Goal: Task Accomplishment & Management: Use online tool/utility

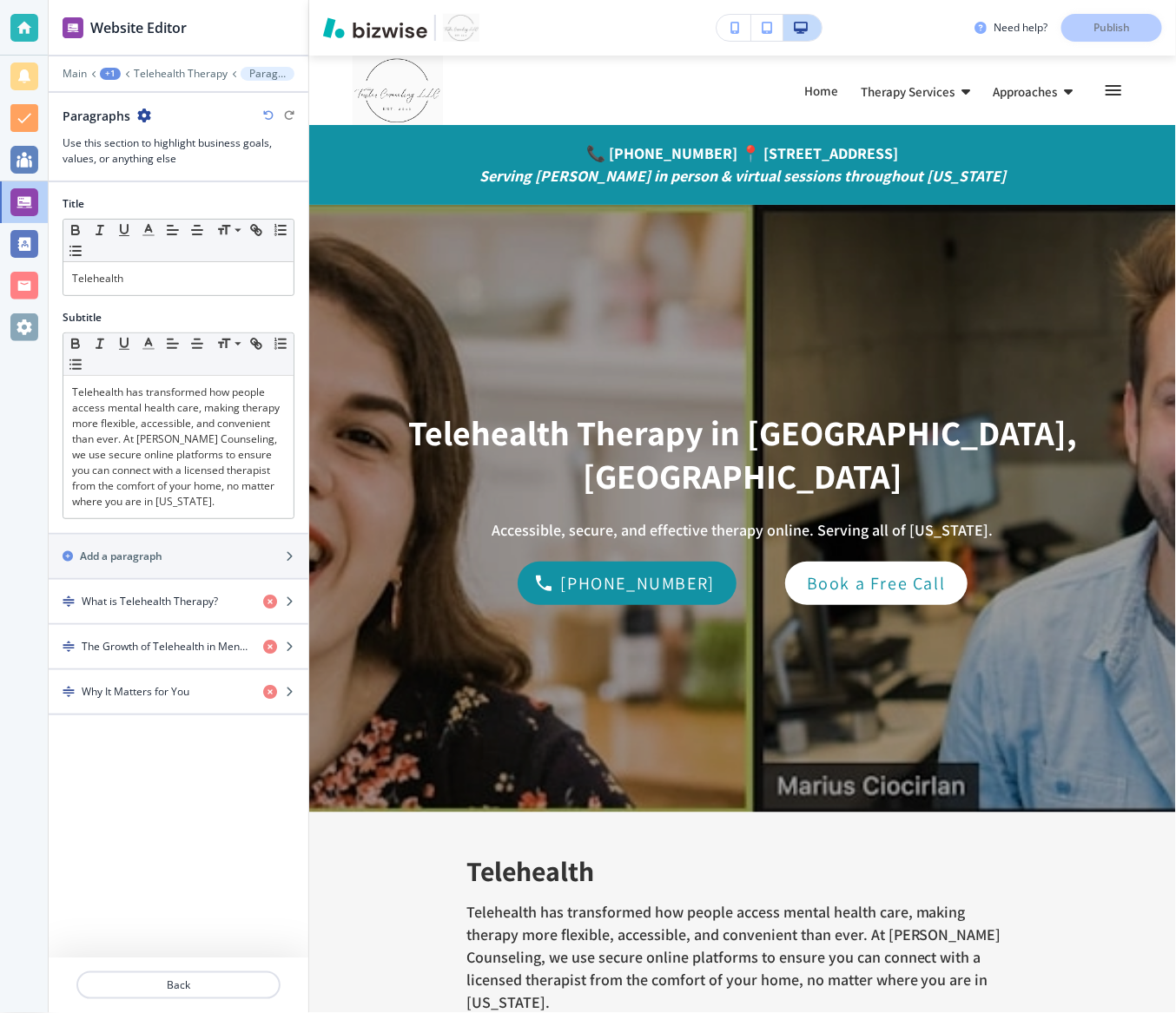
scroll to position [757, 0]
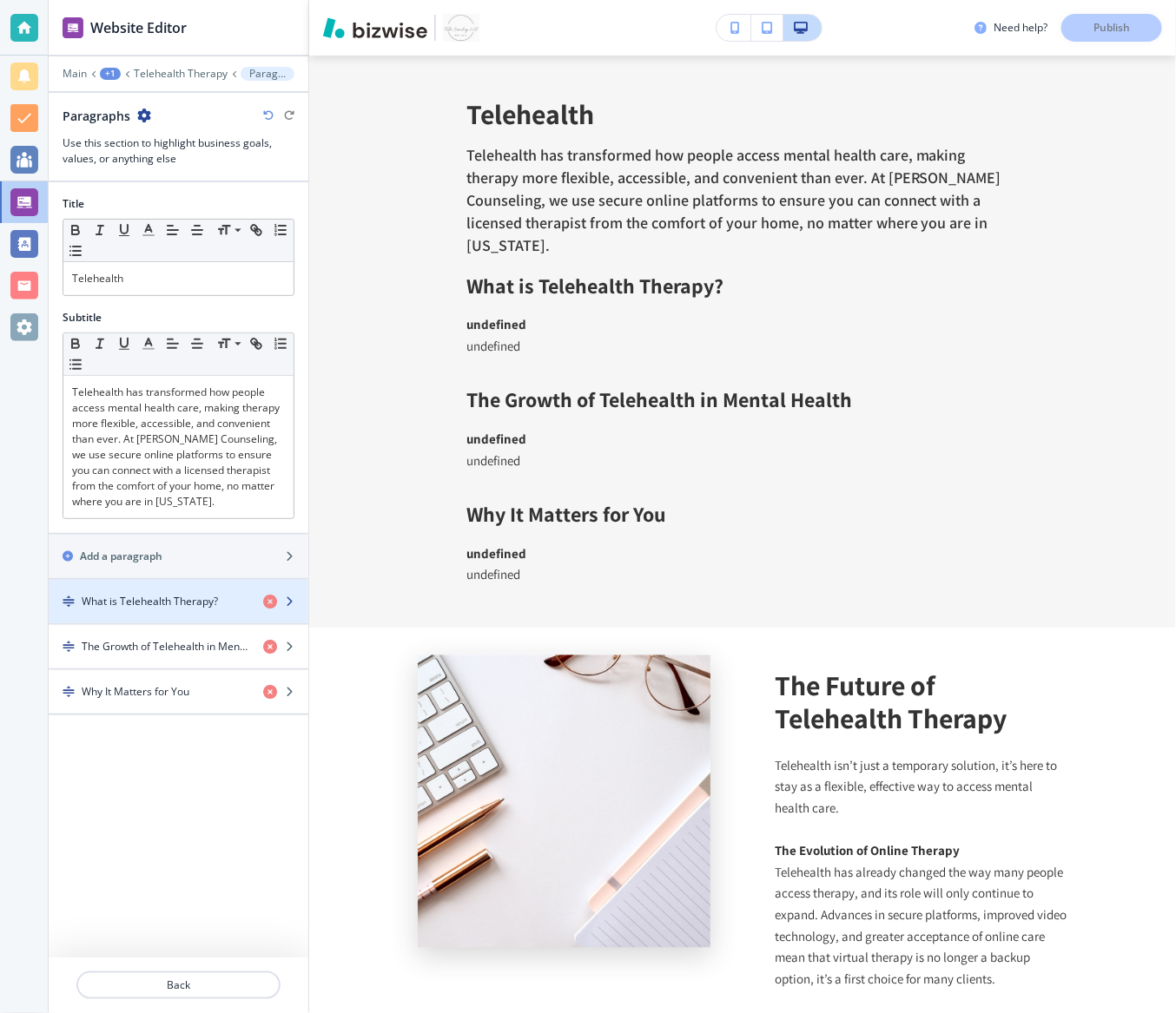
click at [224, 604] on div "What is Telehealth Therapy?" at bounding box center [148, 601] width 201 height 15
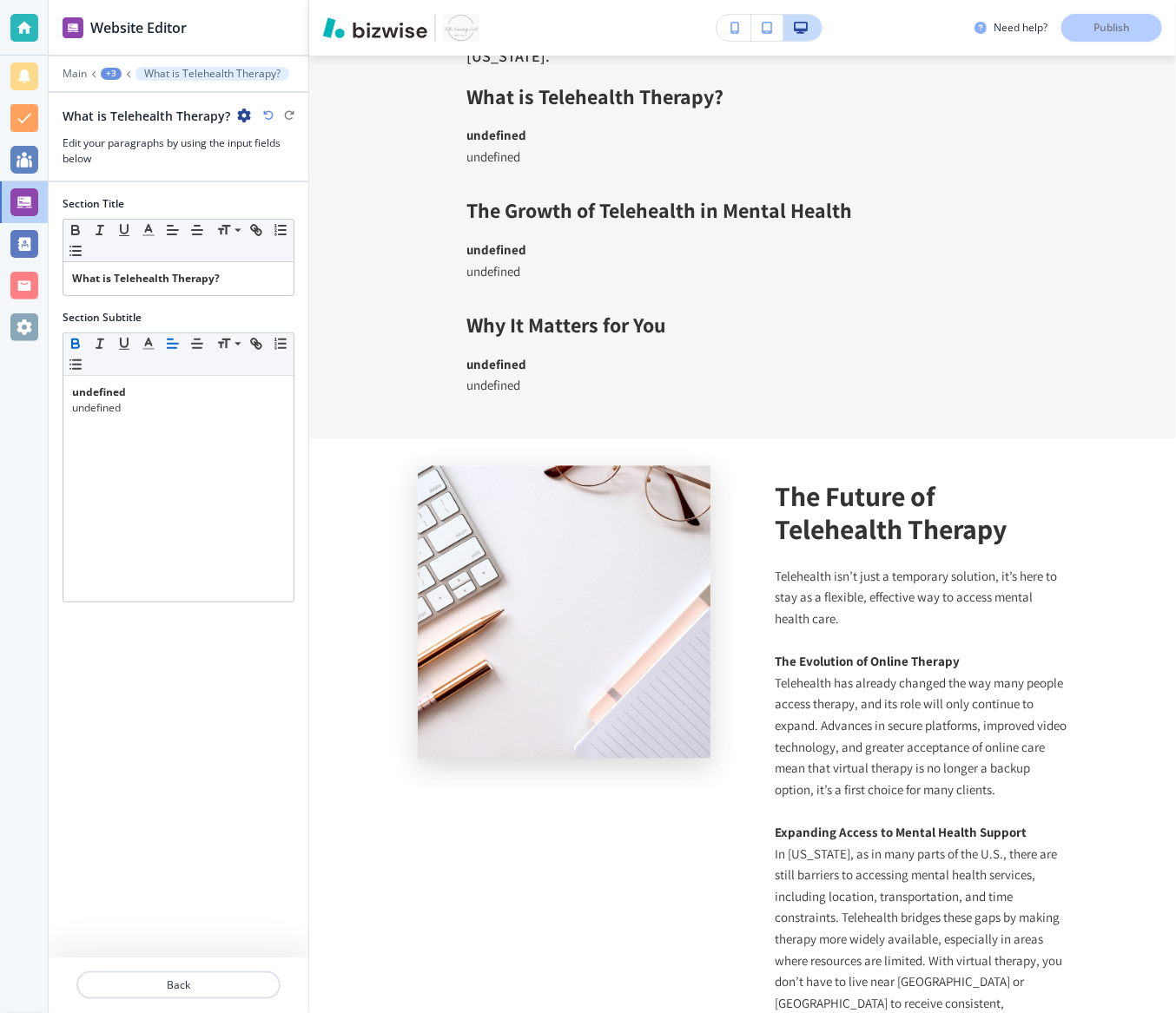
scroll to position [949, 0]
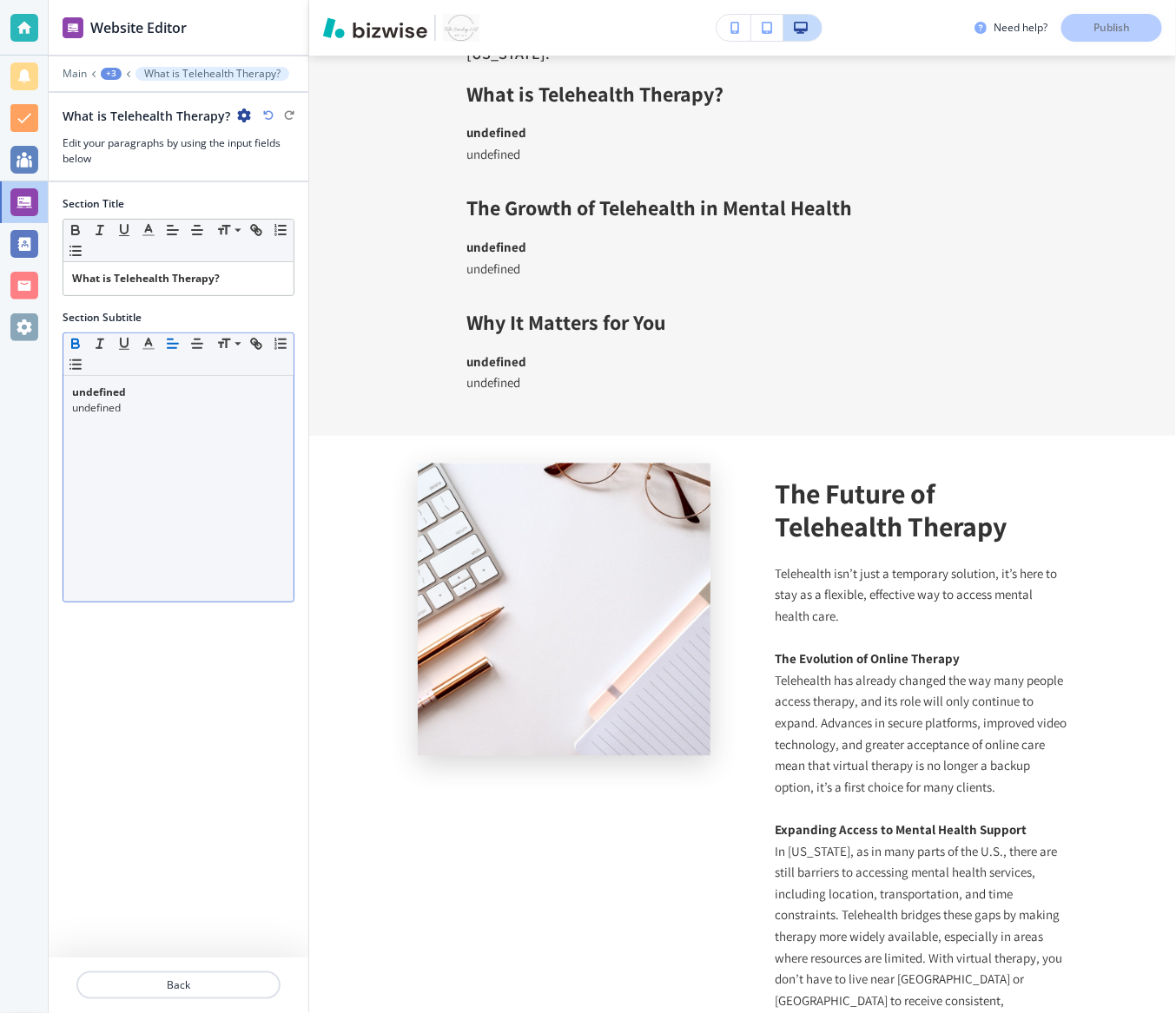
click at [152, 396] on p "undefined" at bounding box center [179, 392] width 213 height 15
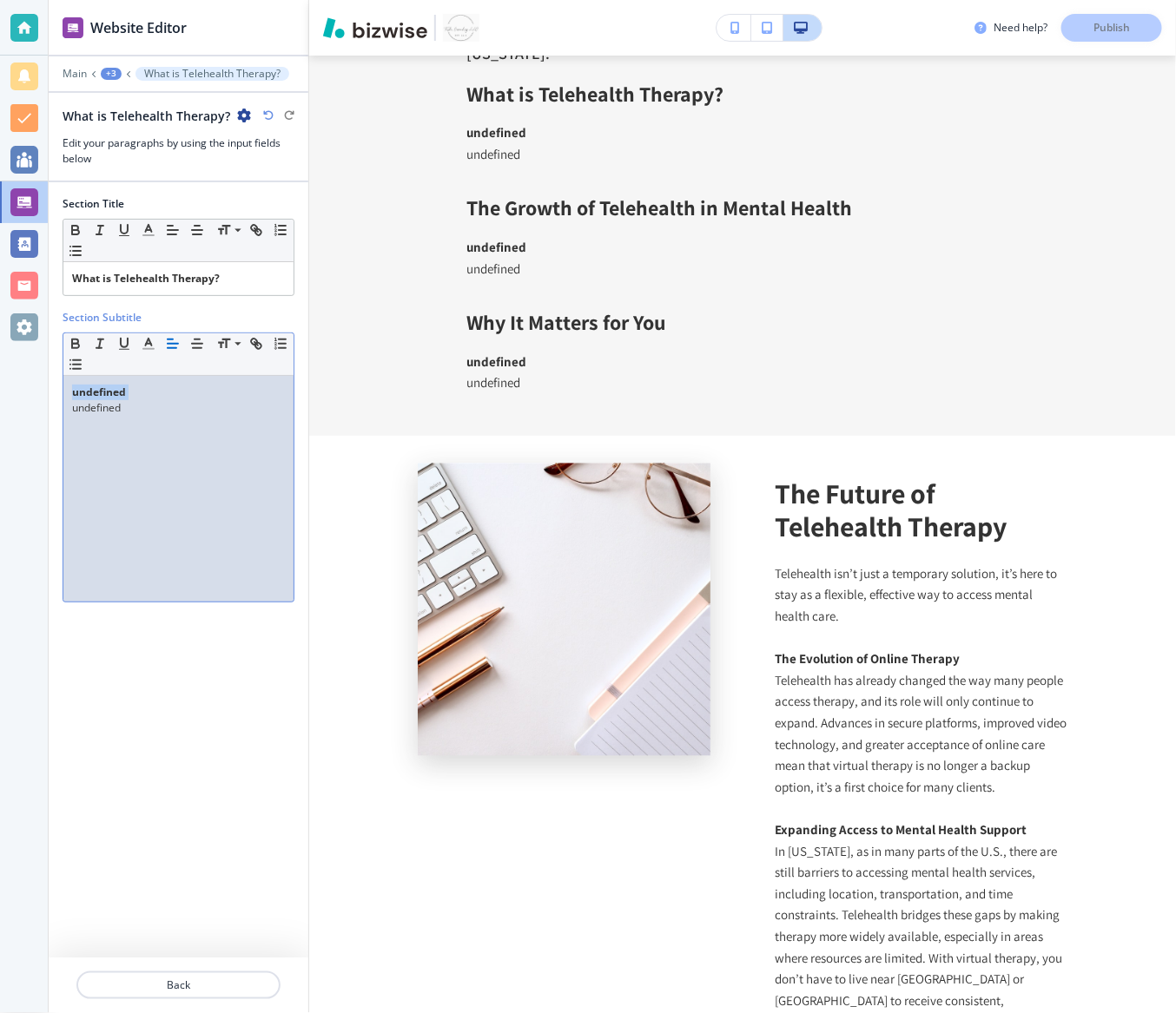
click at [152, 396] on p "undefined" at bounding box center [179, 392] width 213 height 15
click at [171, 406] on p "undefined" at bounding box center [179, 408] width 213 height 15
drag, startPoint x: 174, startPoint y: 406, endPoint x: 54, endPoint y: 381, distance: 122.6
click at [54, 381] on div "Section Title Small Normal Large Huge What is Telehealth Therapy? Section Subti…" at bounding box center [178, 403] width 260 height 441
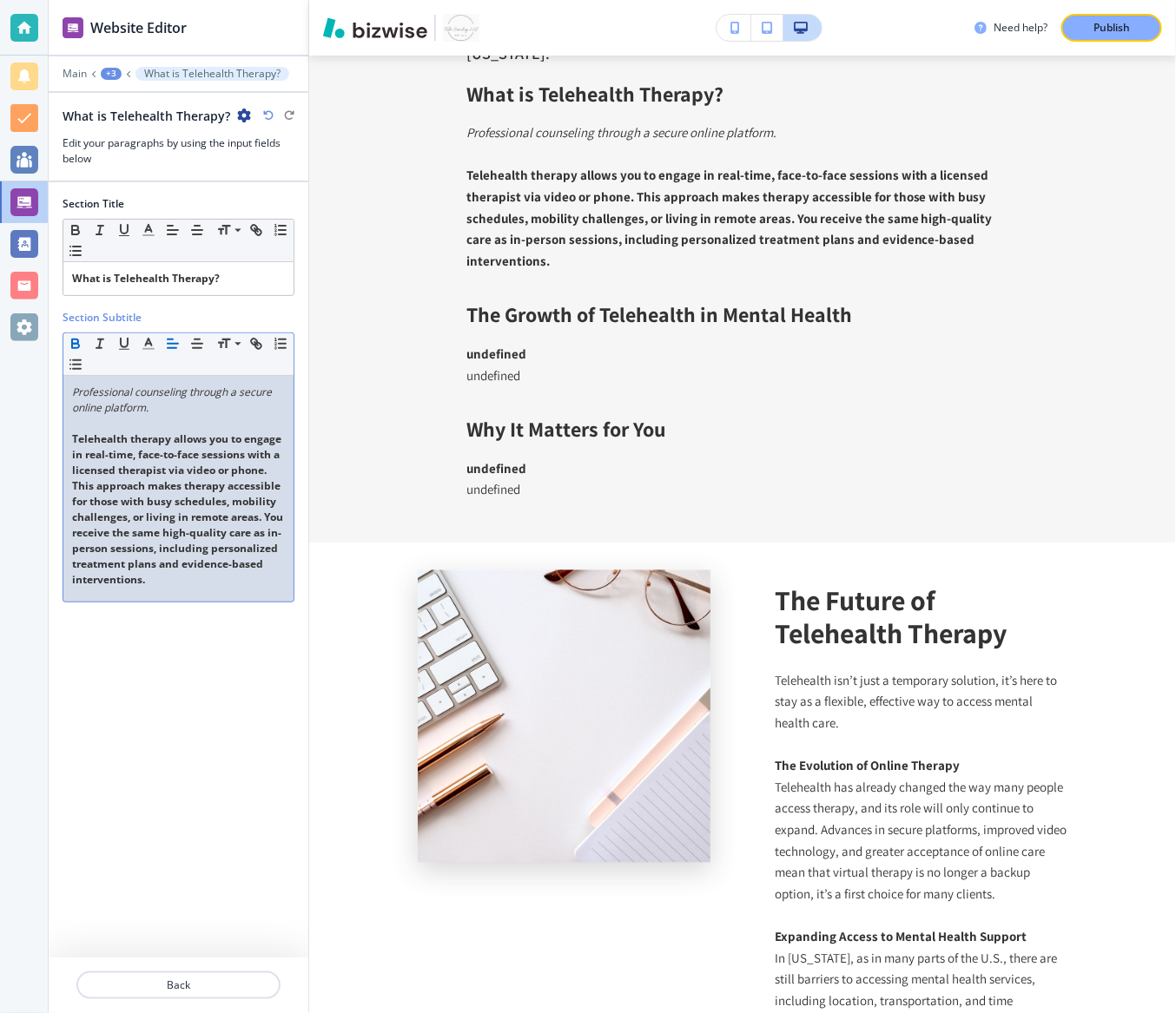
scroll to position [0, 0]
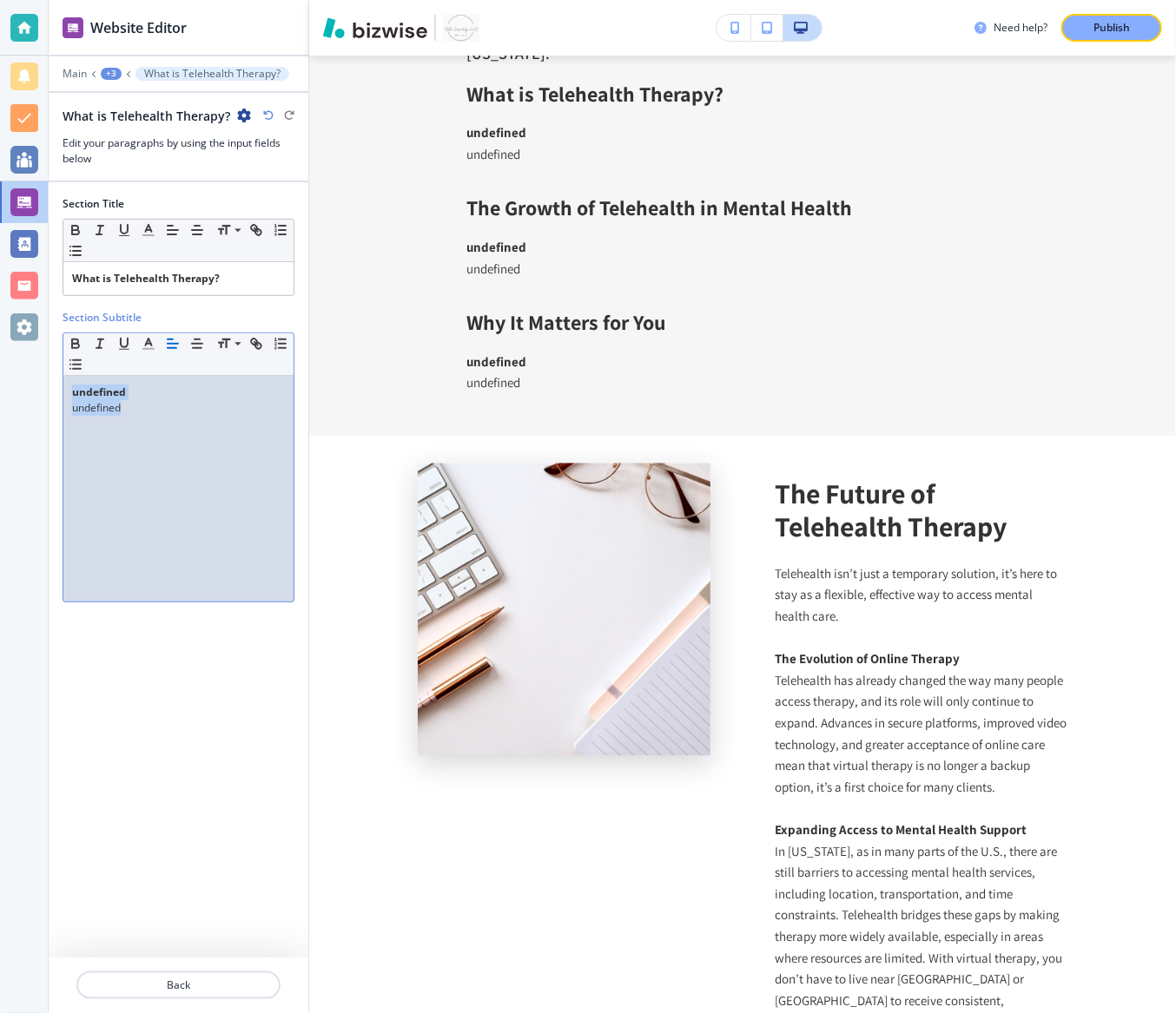
drag, startPoint x: 141, startPoint y: 420, endPoint x: 15, endPoint y: 343, distance: 147.7
click at [15, 343] on div "Website Editor Main +3 What is Telehealth Therapy? What is Telehealth Therapy? …" at bounding box center [588, 506] width 1176 height 1013
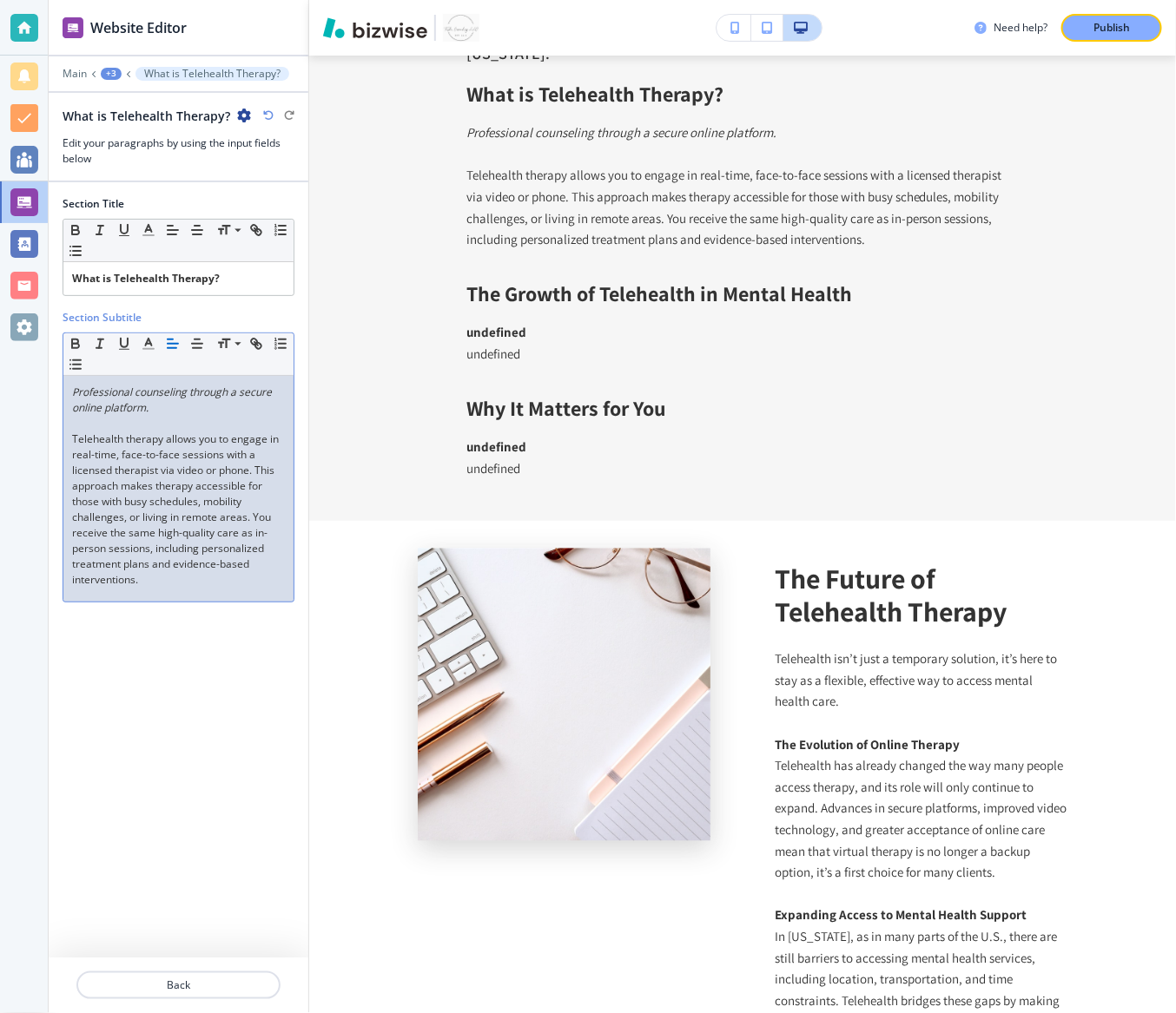
click at [187, 422] on p at bounding box center [179, 423] width 213 height 15
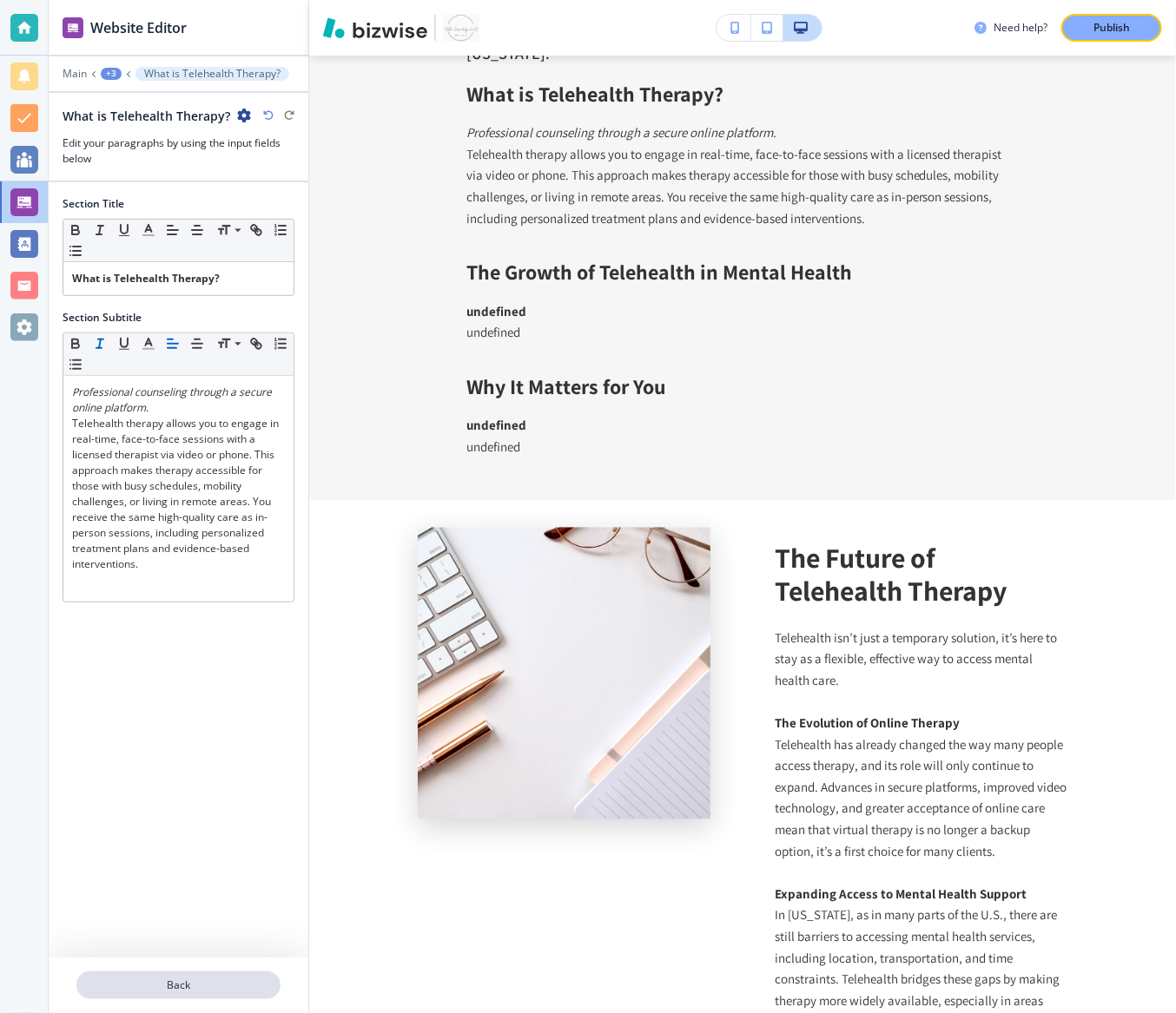
click at [130, 985] on p "Back" at bounding box center [178, 985] width 201 height 15
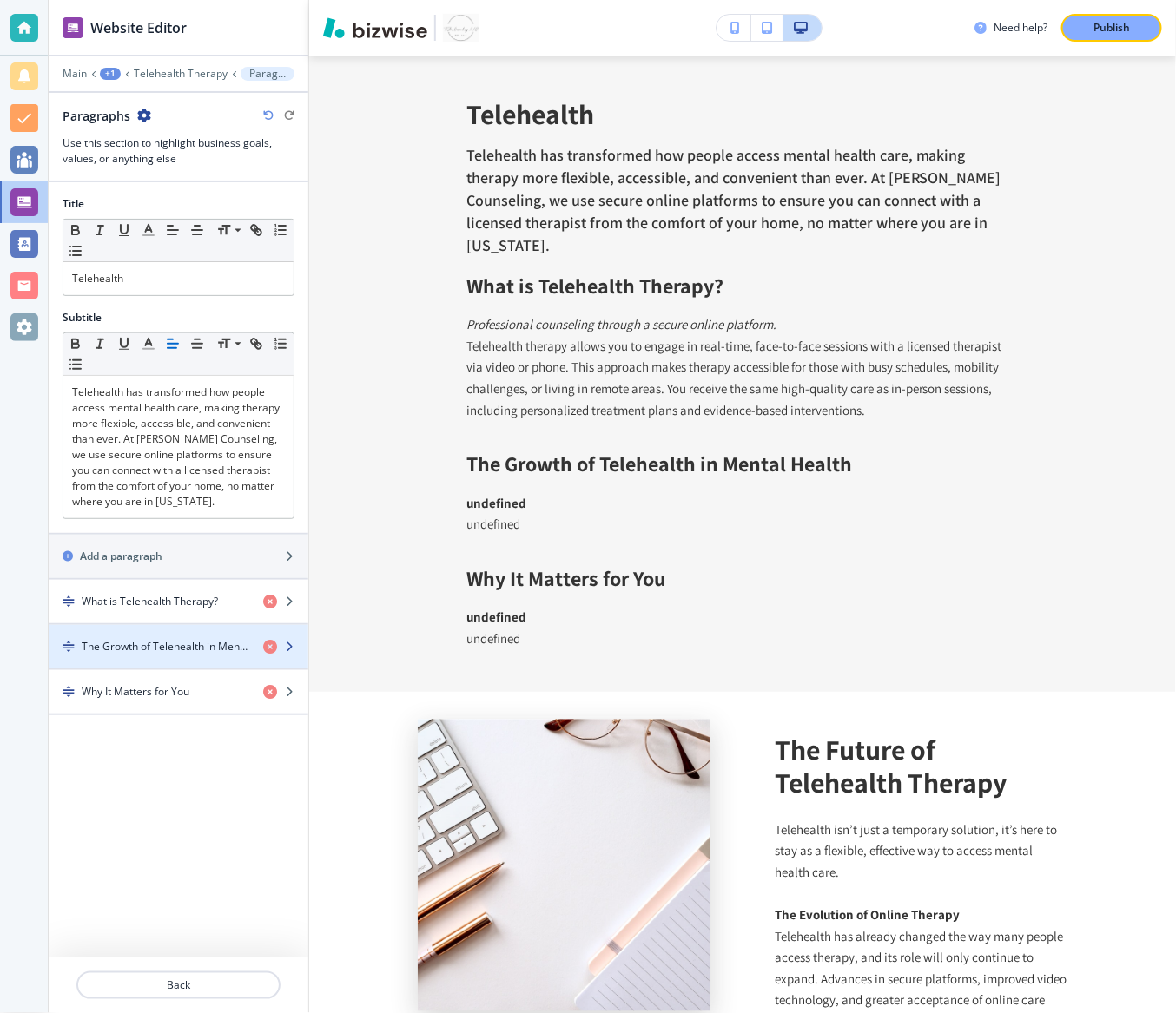
click at [160, 648] on h4 "The Growth of Telehealth in Mental Health" at bounding box center [166, 647] width 167 height 15
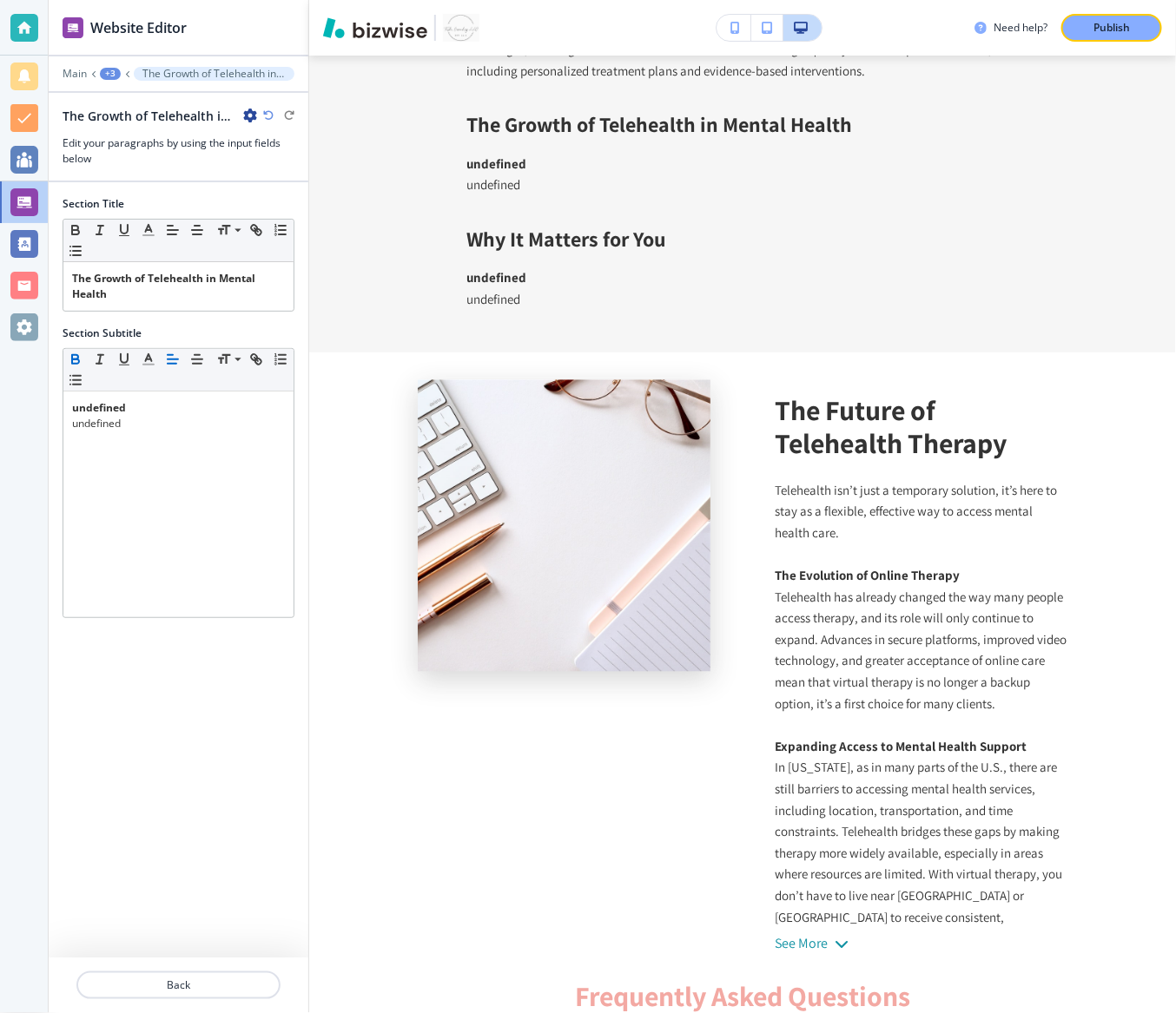
scroll to position [1128, 0]
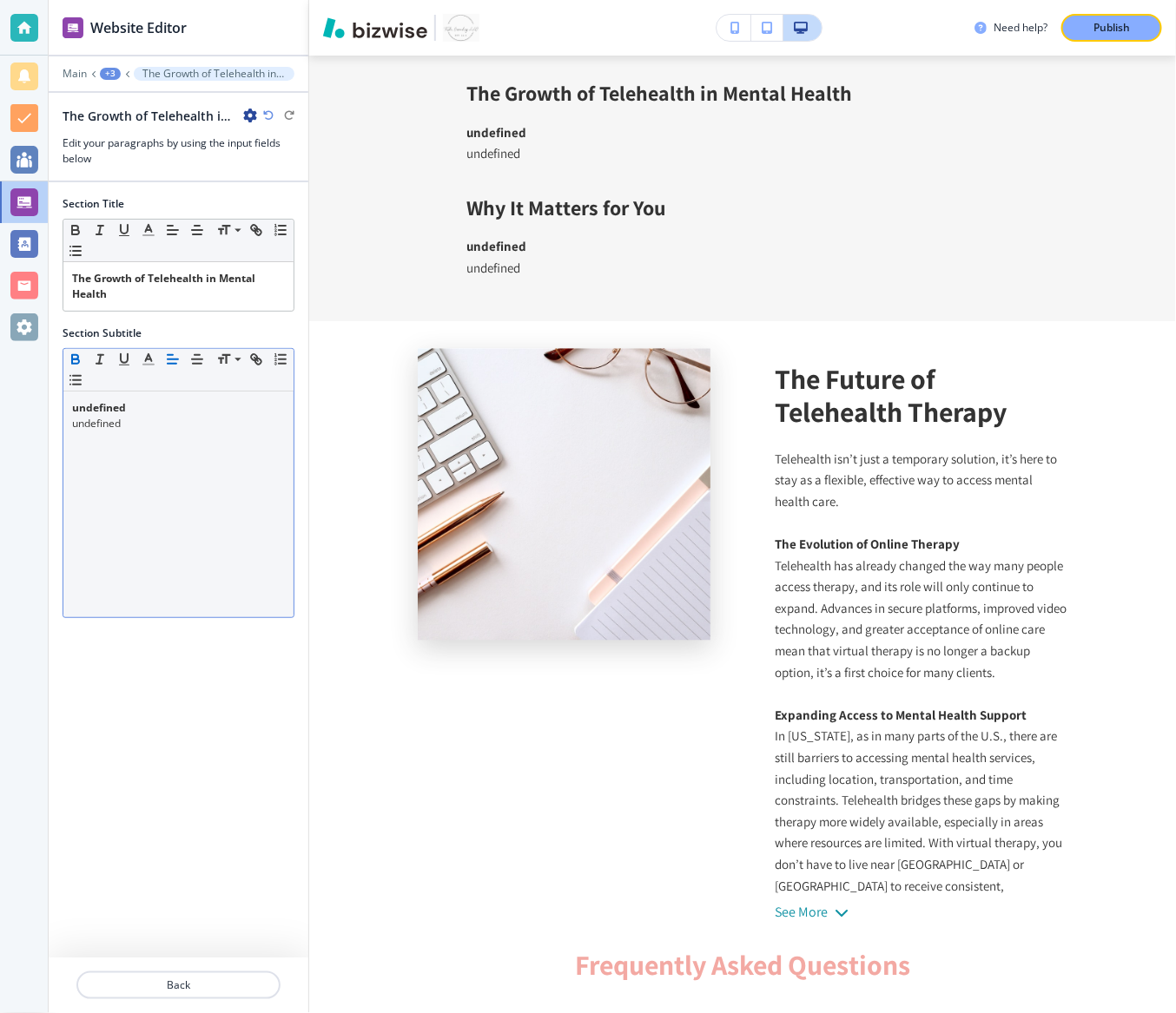
click at [218, 455] on div "undefined undefined" at bounding box center [179, 504] width 230 height 225
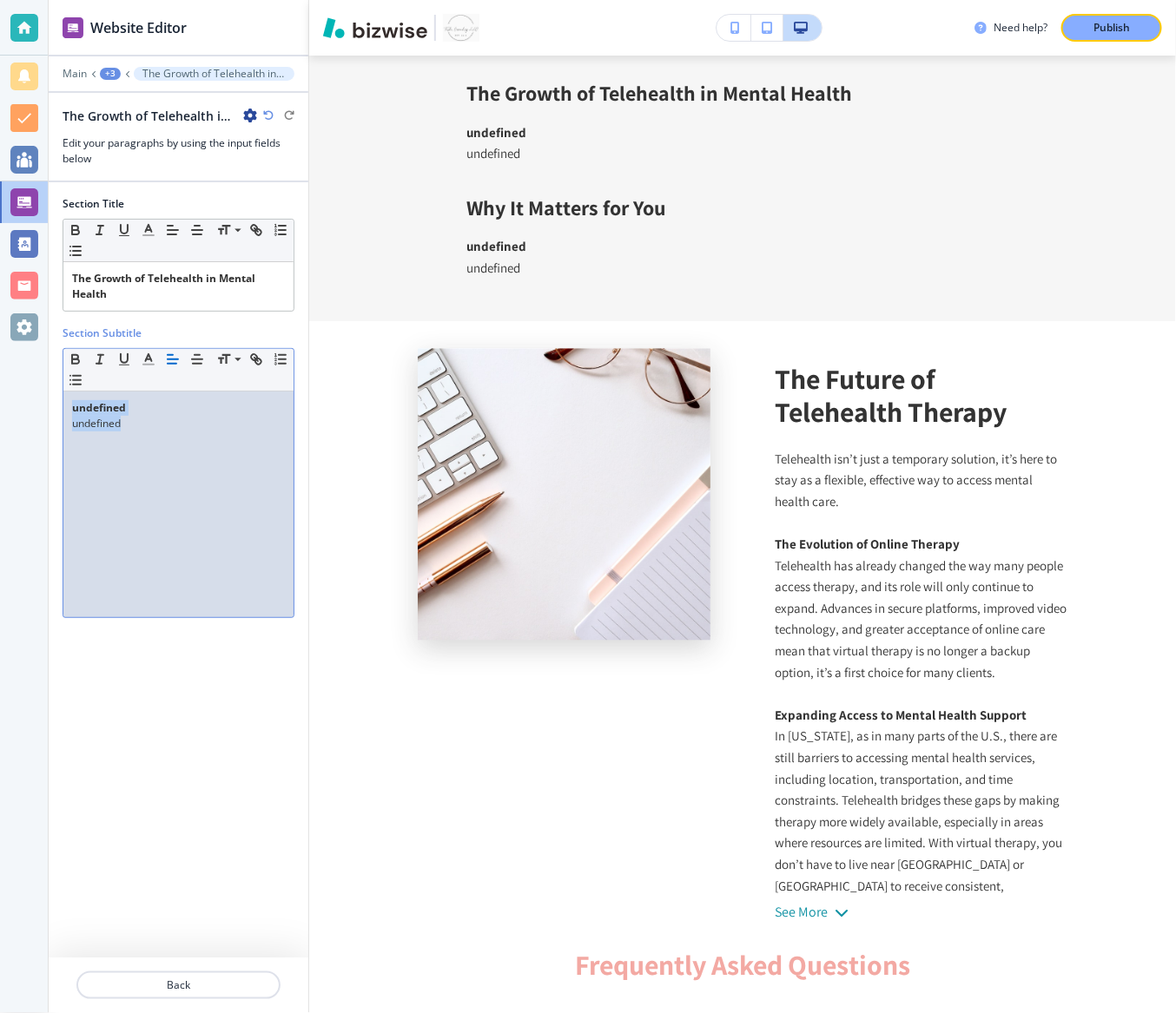
drag, startPoint x: 229, startPoint y: 455, endPoint x: 49, endPoint y: 407, distance: 186.3
click at [49, 407] on div "Section Title Small Normal Large Huge The Growth of Telehealth in Mental Health…" at bounding box center [178, 411] width 260 height 457
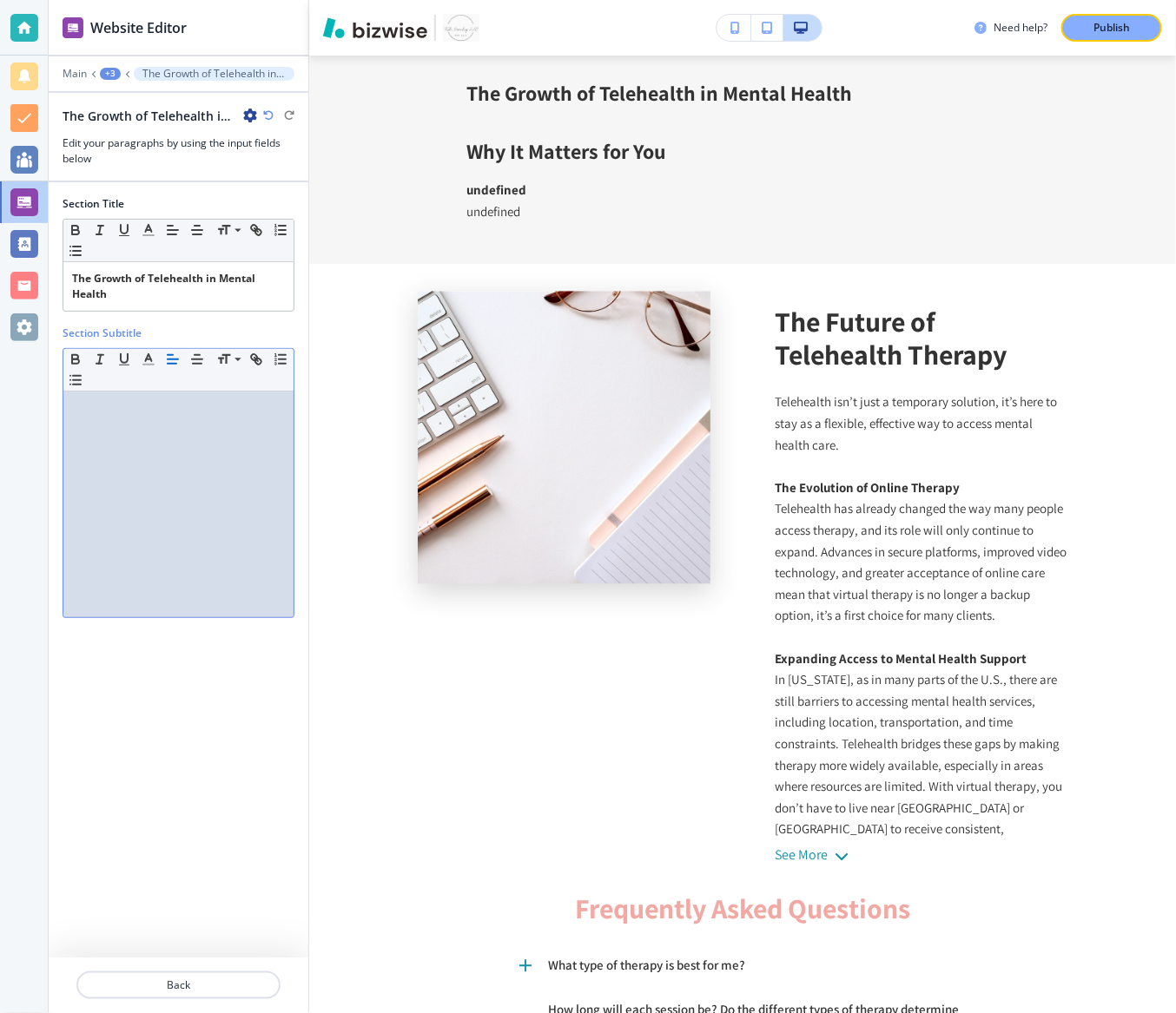
scroll to position [0, 0]
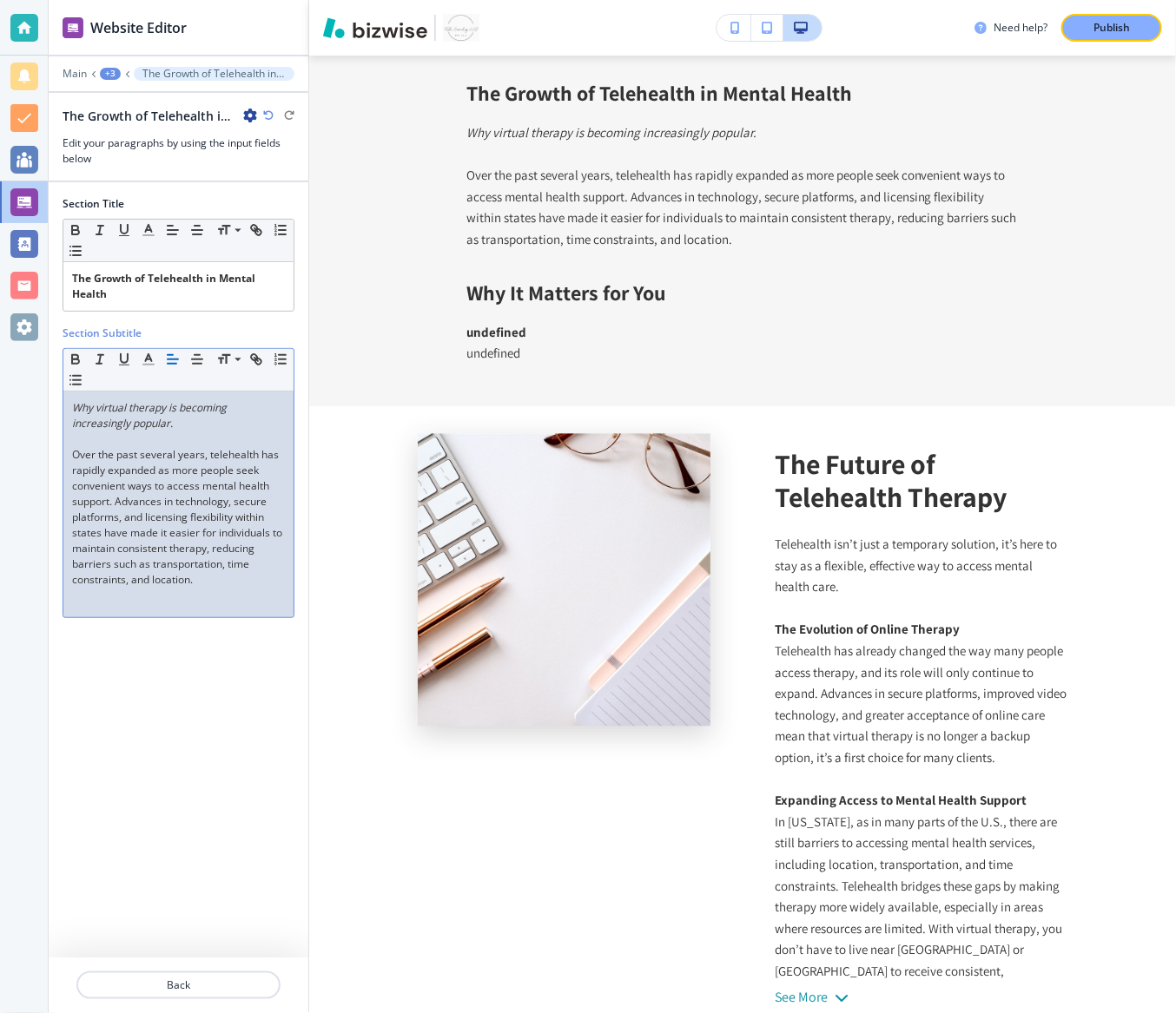
click at [244, 447] on p "Over the past several years, telehealth has rapidly expanded as more people see…" at bounding box center [179, 517] width 213 height 141
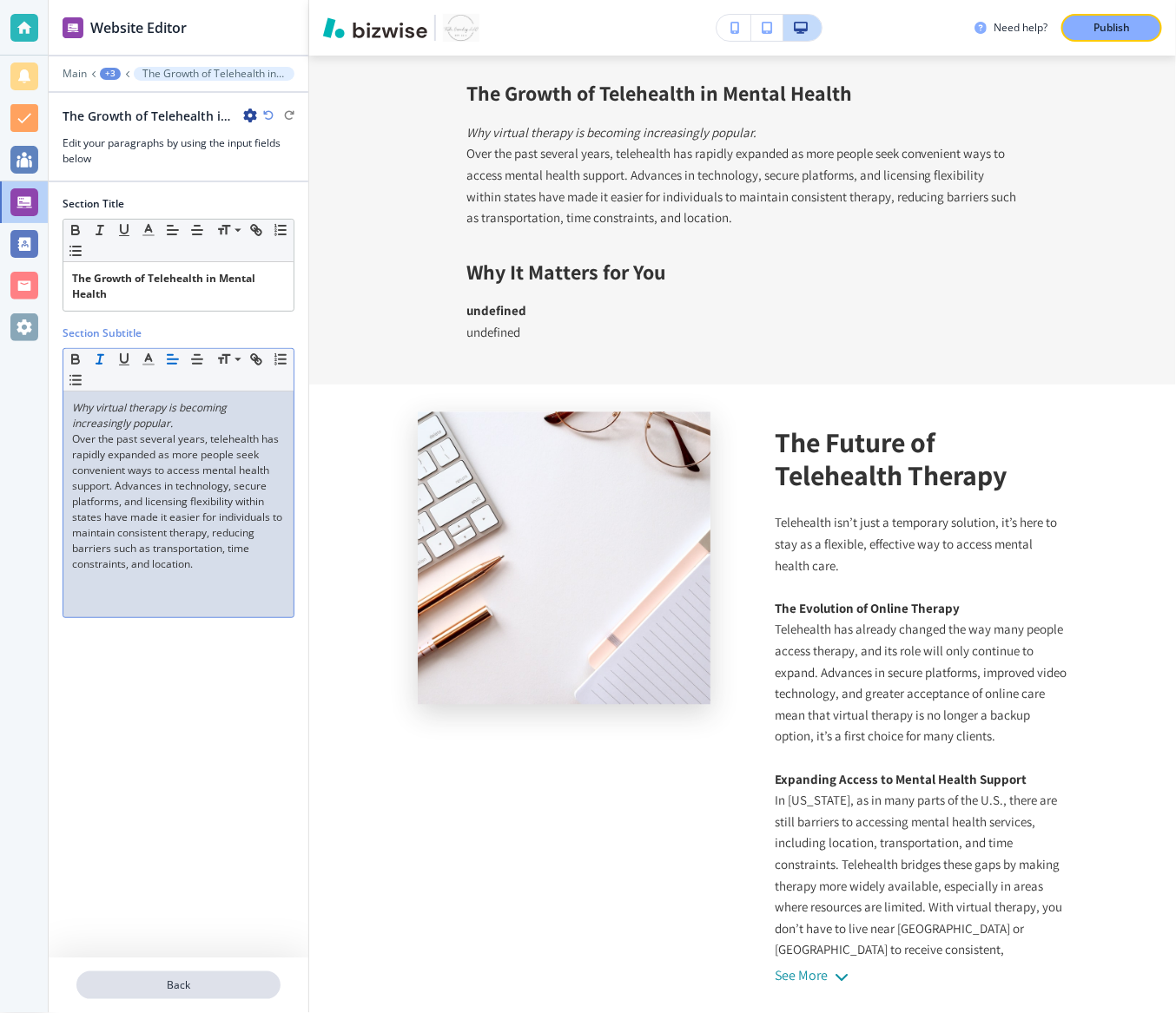
click at [162, 979] on p "Back" at bounding box center [178, 985] width 201 height 15
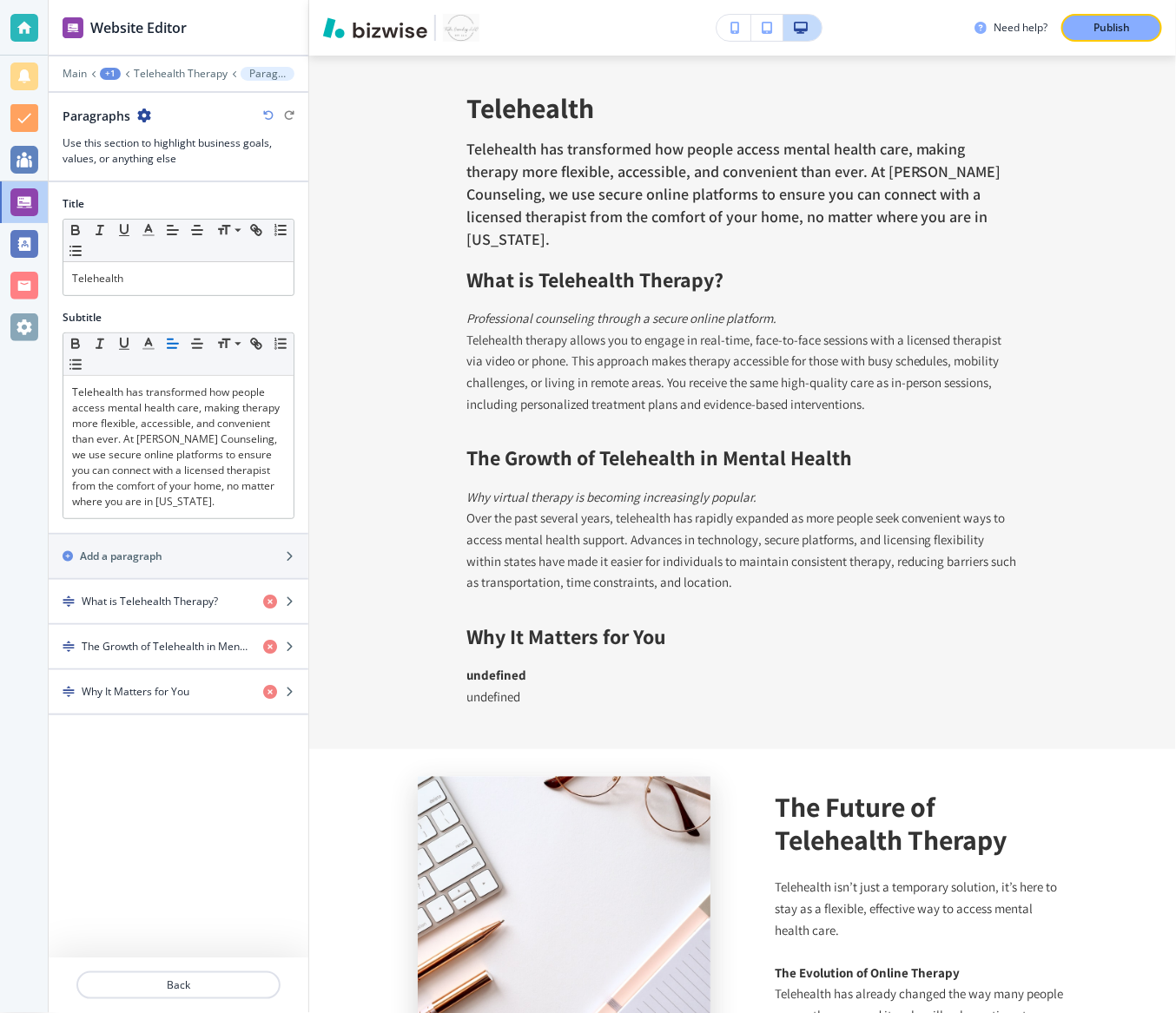
scroll to position [757, 0]
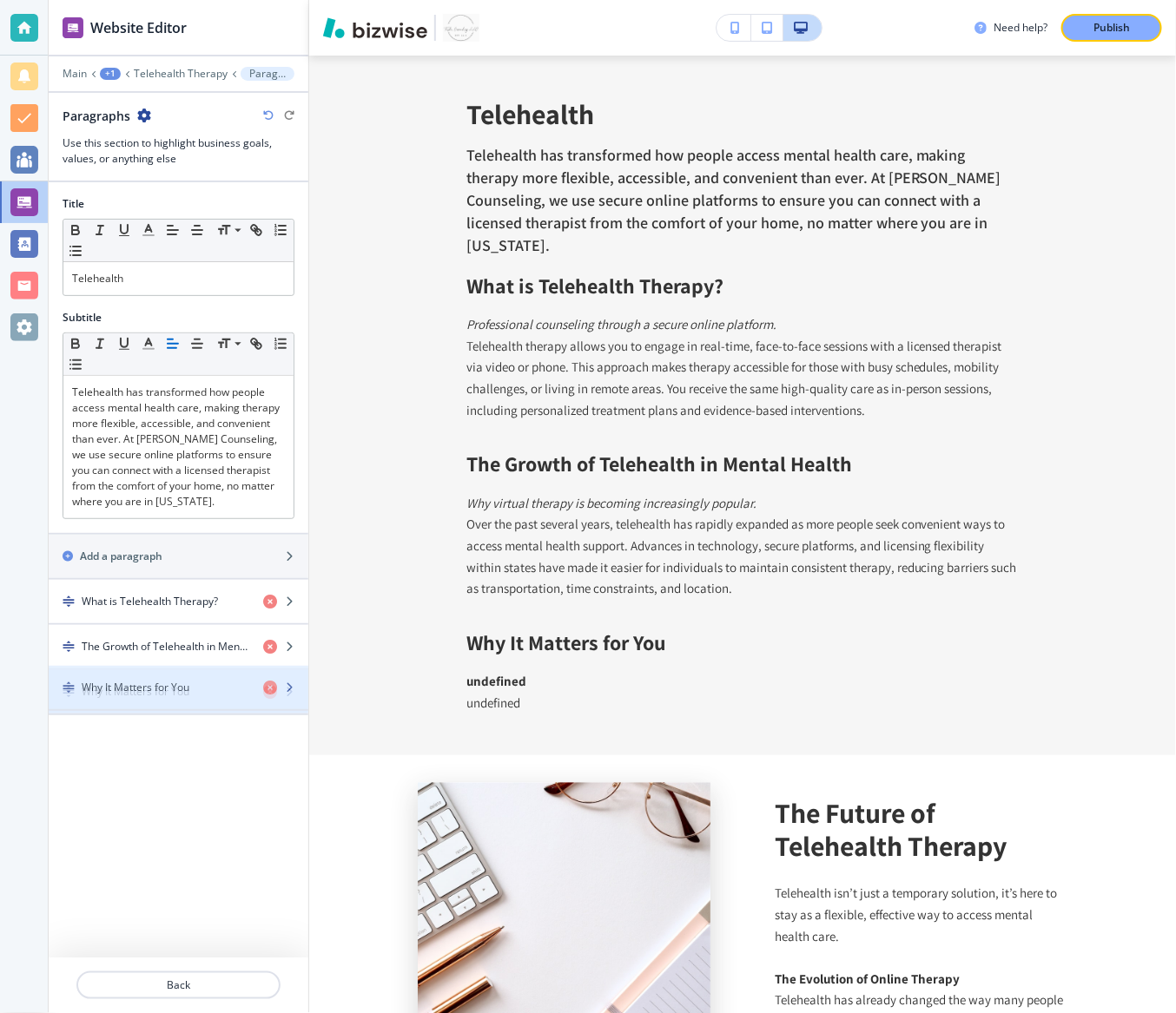
click at [127, 686] on h4 "Why It Matters for You" at bounding box center [135, 692] width 108 height 15
click at [170, 674] on div "button" at bounding box center [178, 677] width 260 height 14
click at [168, 692] on h4 "Why It Matters for You" at bounding box center [135, 692] width 108 height 15
click at [293, 691] on icon "button" at bounding box center [288, 692] width 10 height 10
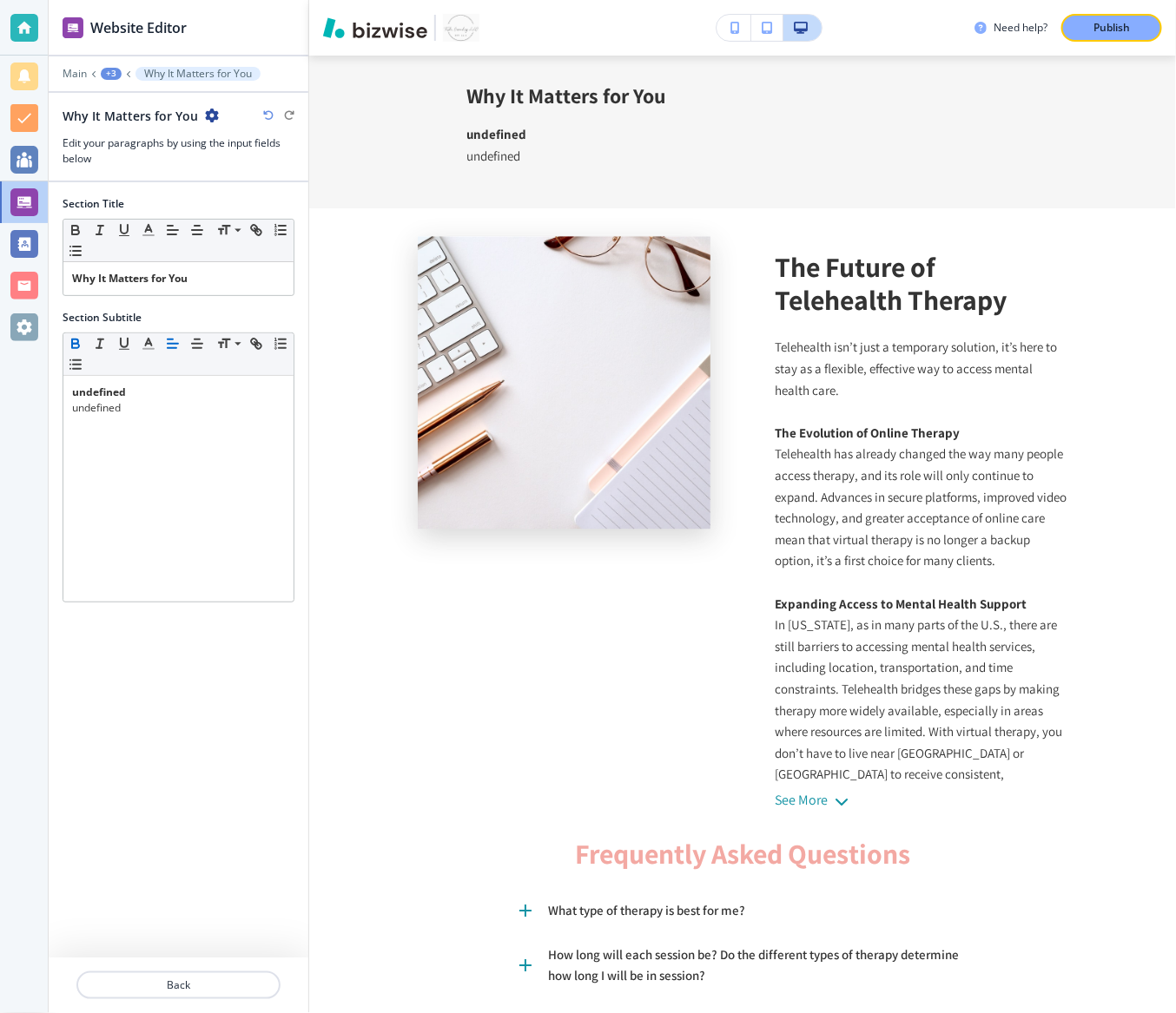
scroll to position [1306, 0]
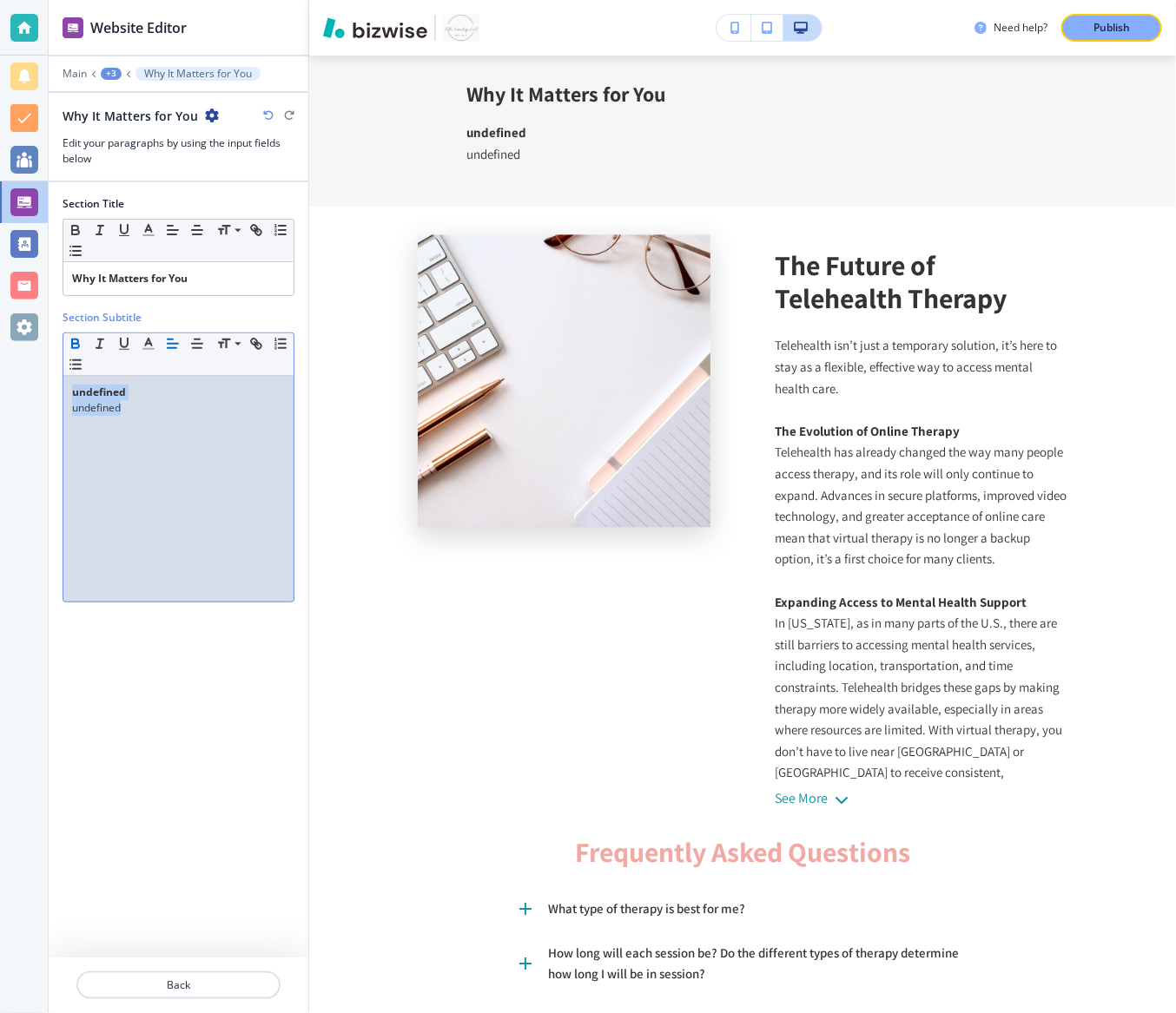
drag, startPoint x: 178, startPoint y: 418, endPoint x: -7, endPoint y: 345, distance: 198.9
click at [0, 0] on html "Website Editor Main +3 Why It Matters for You Why It Matters for You Edit your …" at bounding box center [588, 0] width 1176 height 0
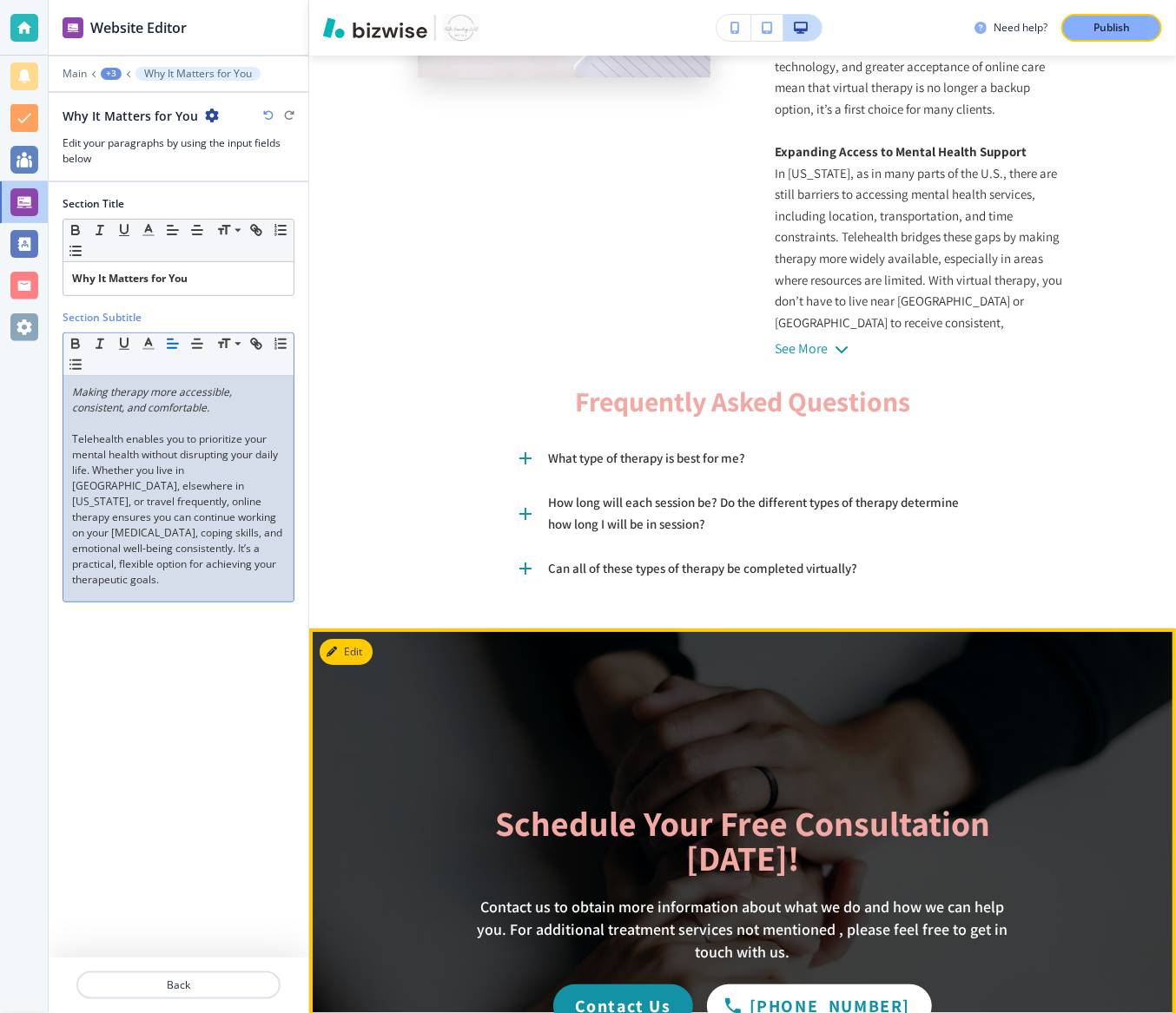
scroll to position [1128, 0]
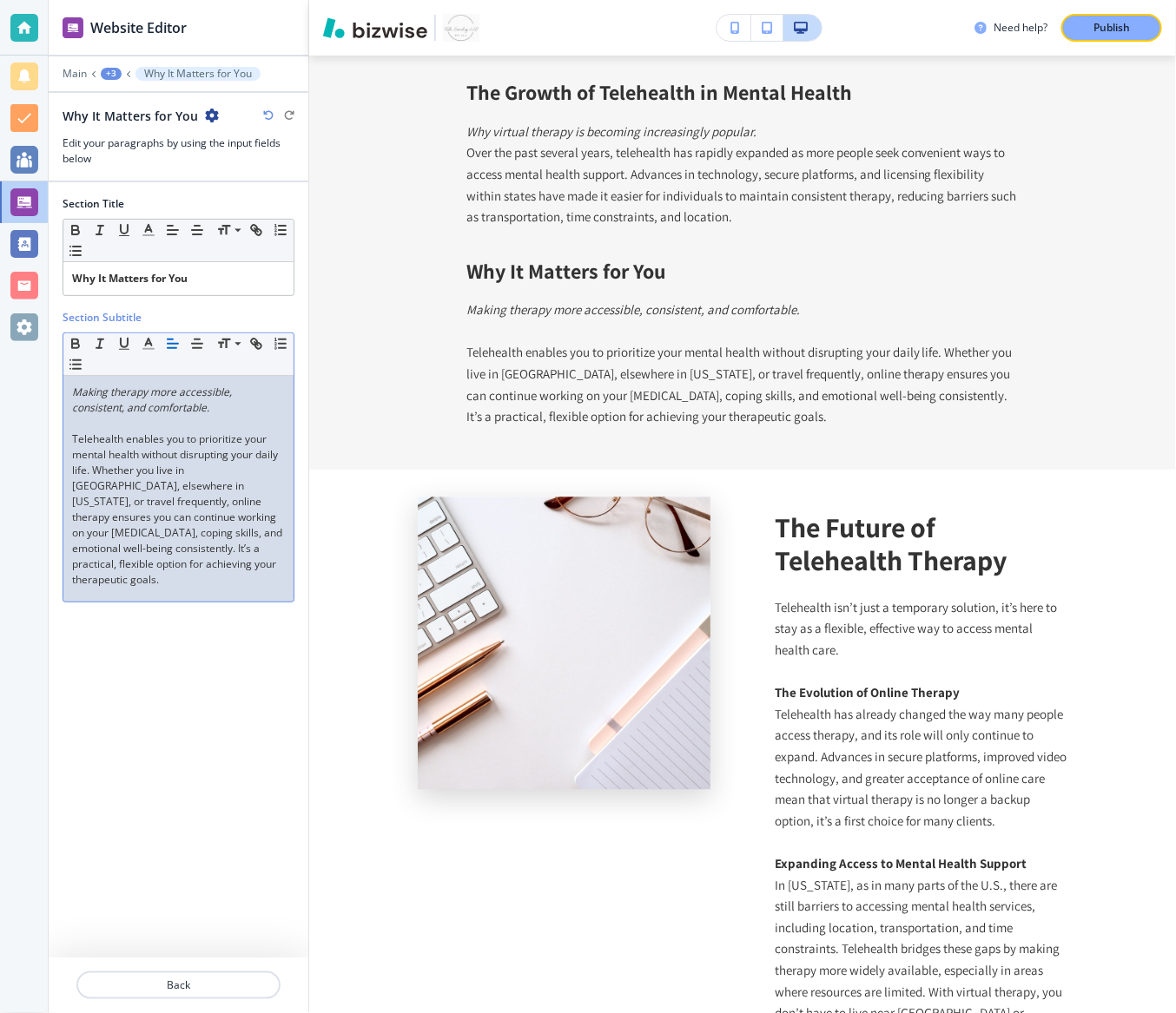
click at [140, 417] on p at bounding box center [179, 423] width 213 height 15
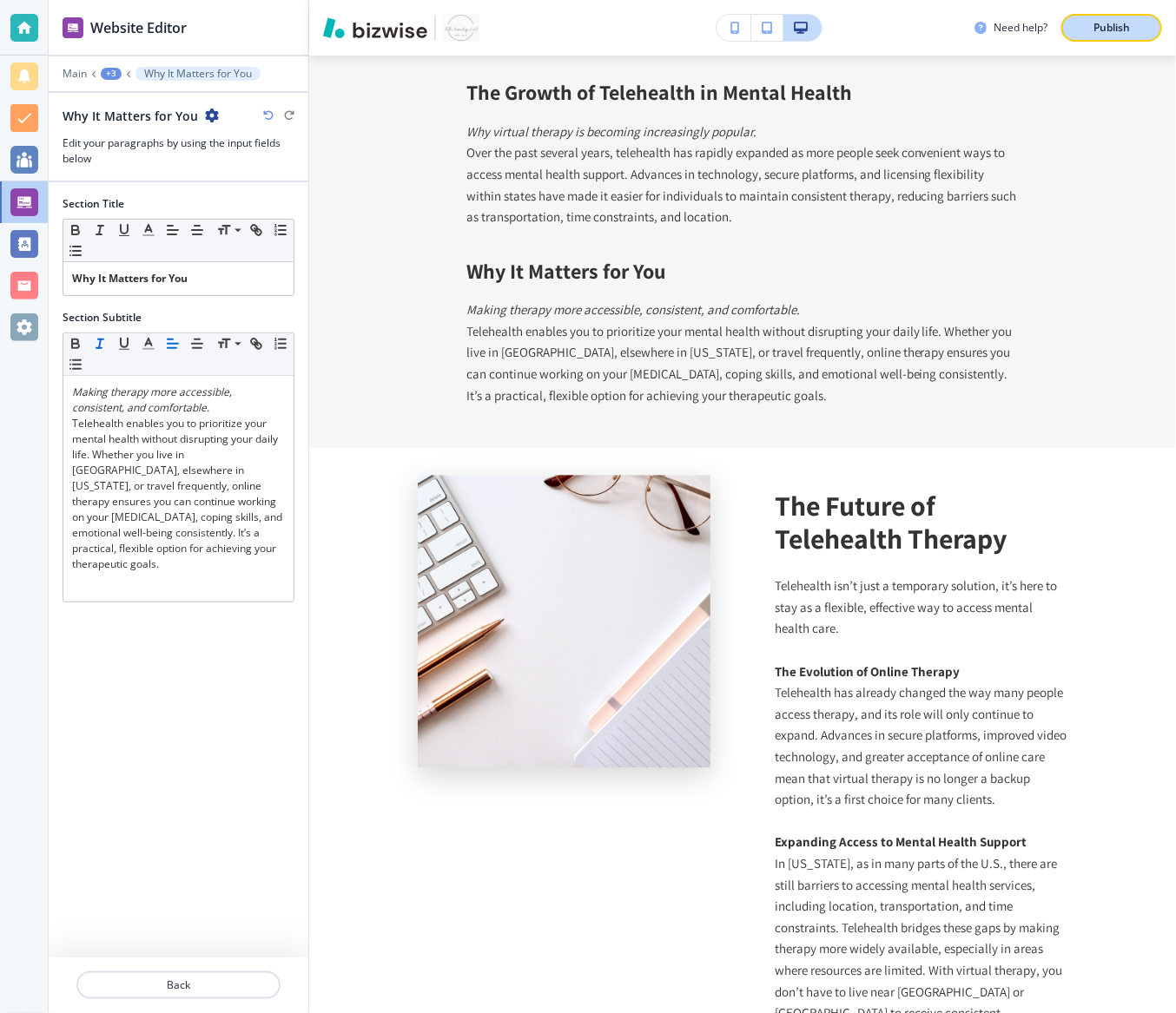
click at [1103, 29] on p "Publish" at bounding box center [1111, 28] width 36 height 15
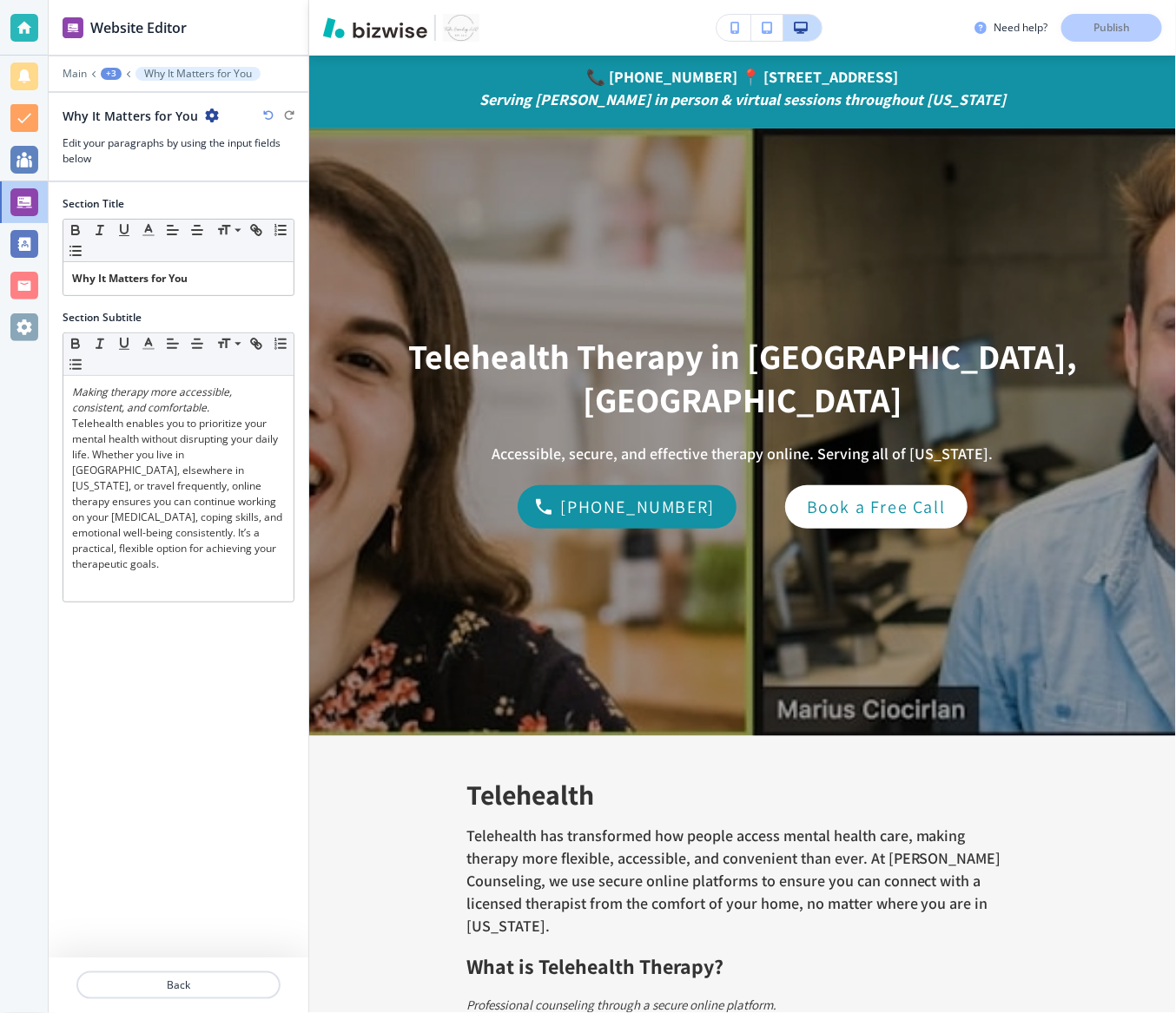
scroll to position [0, 0]
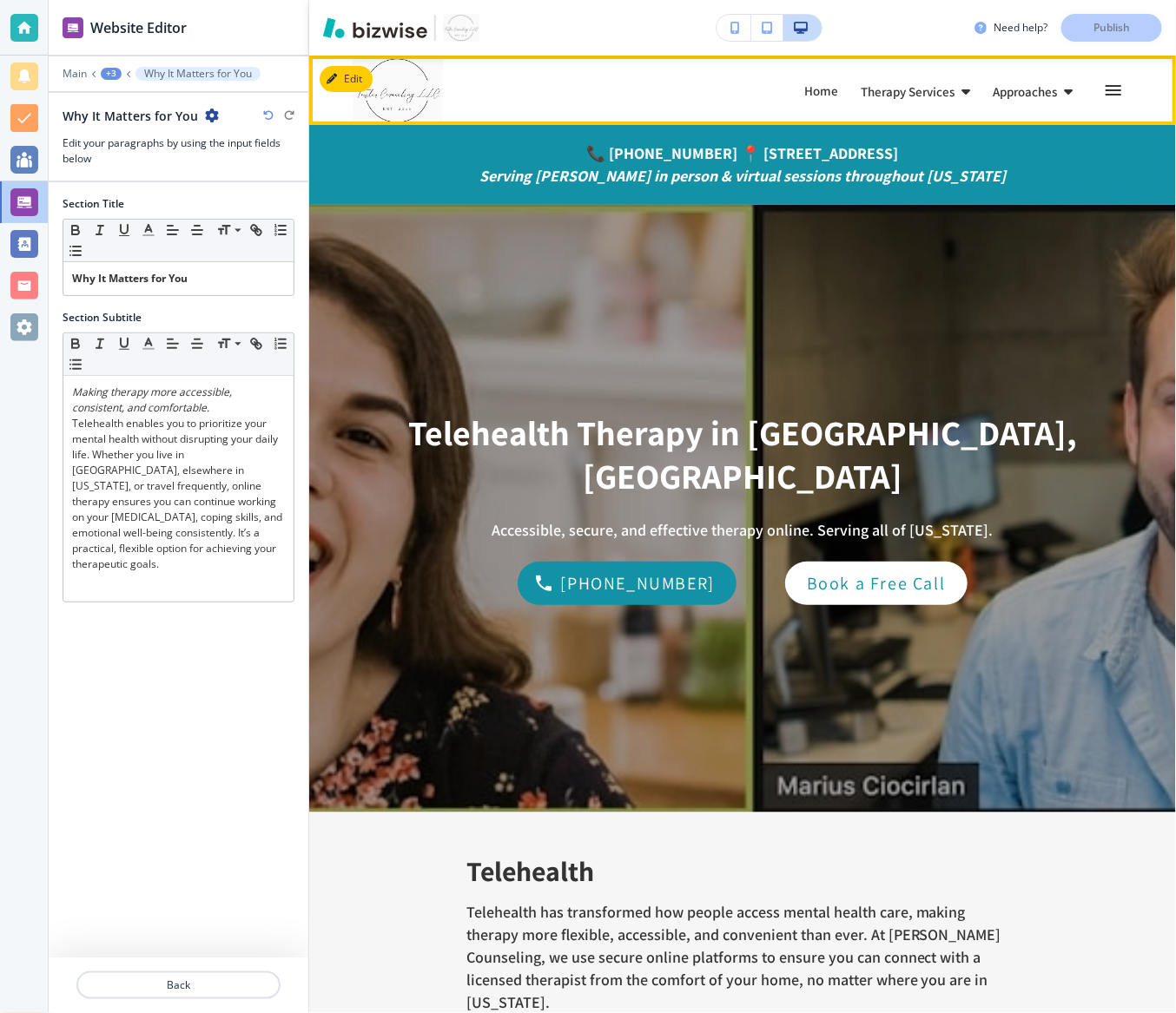
click at [925, 97] on p "Therapy Services" at bounding box center [907, 91] width 94 height 13
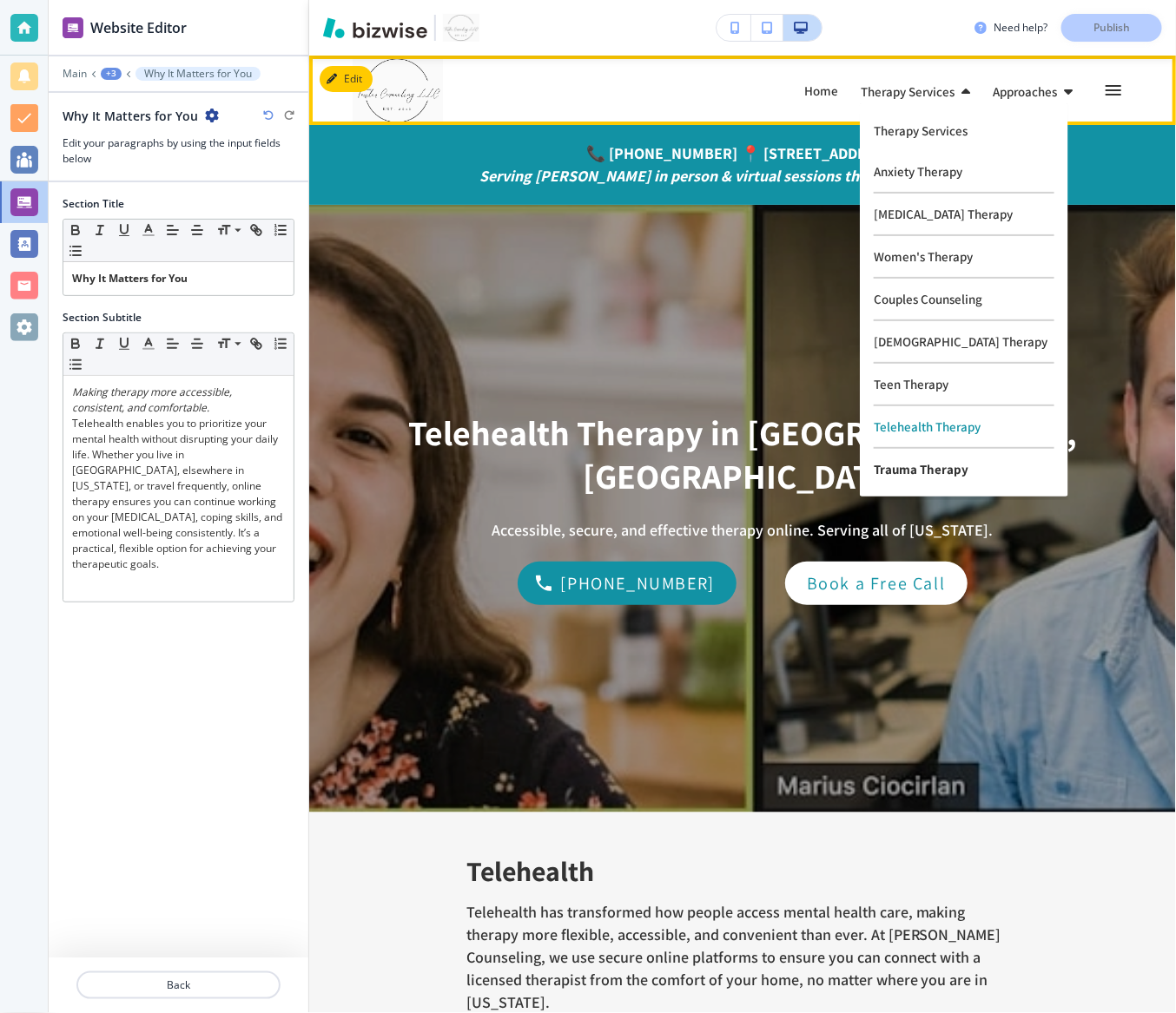
click at [912, 473] on p "Trauma Therapy" at bounding box center [964, 469] width 181 height 41
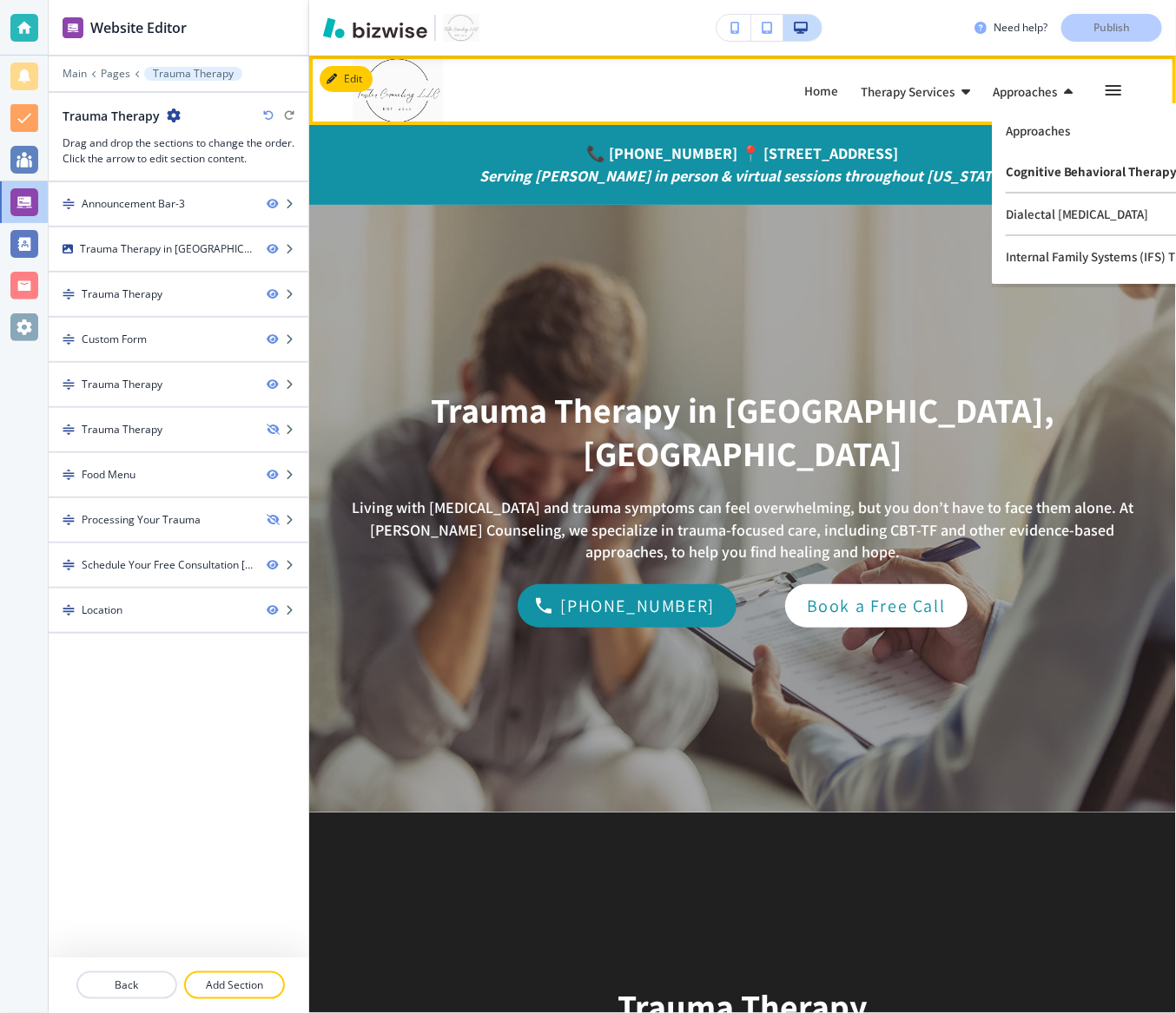
click at [1026, 174] on p "Cognitive Behavioral Therapy" at bounding box center [1115, 172] width 220 height 43
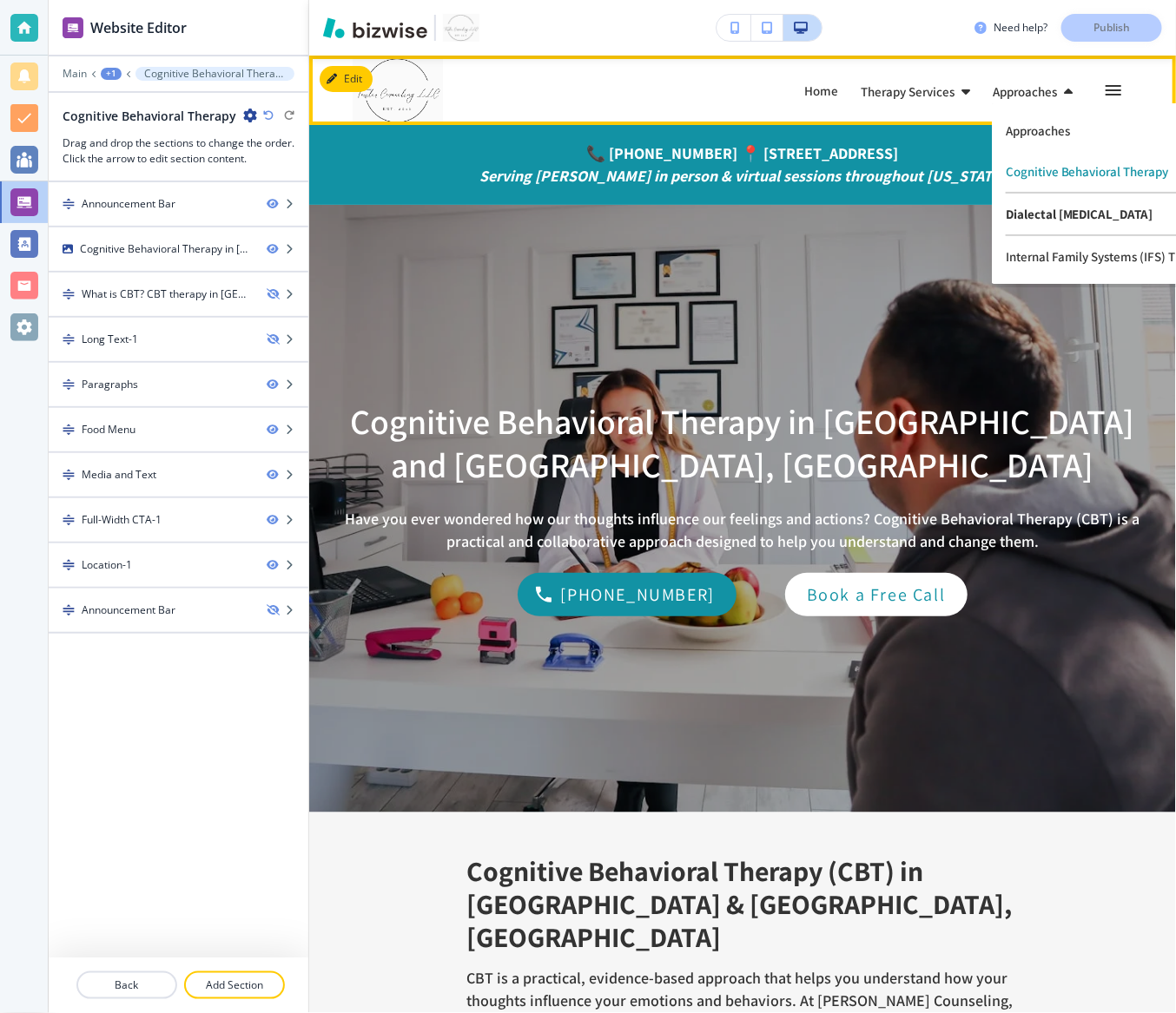
click at [1039, 215] on p "Dialectal [MEDICAL_DATA]" at bounding box center [1115, 215] width 220 height 43
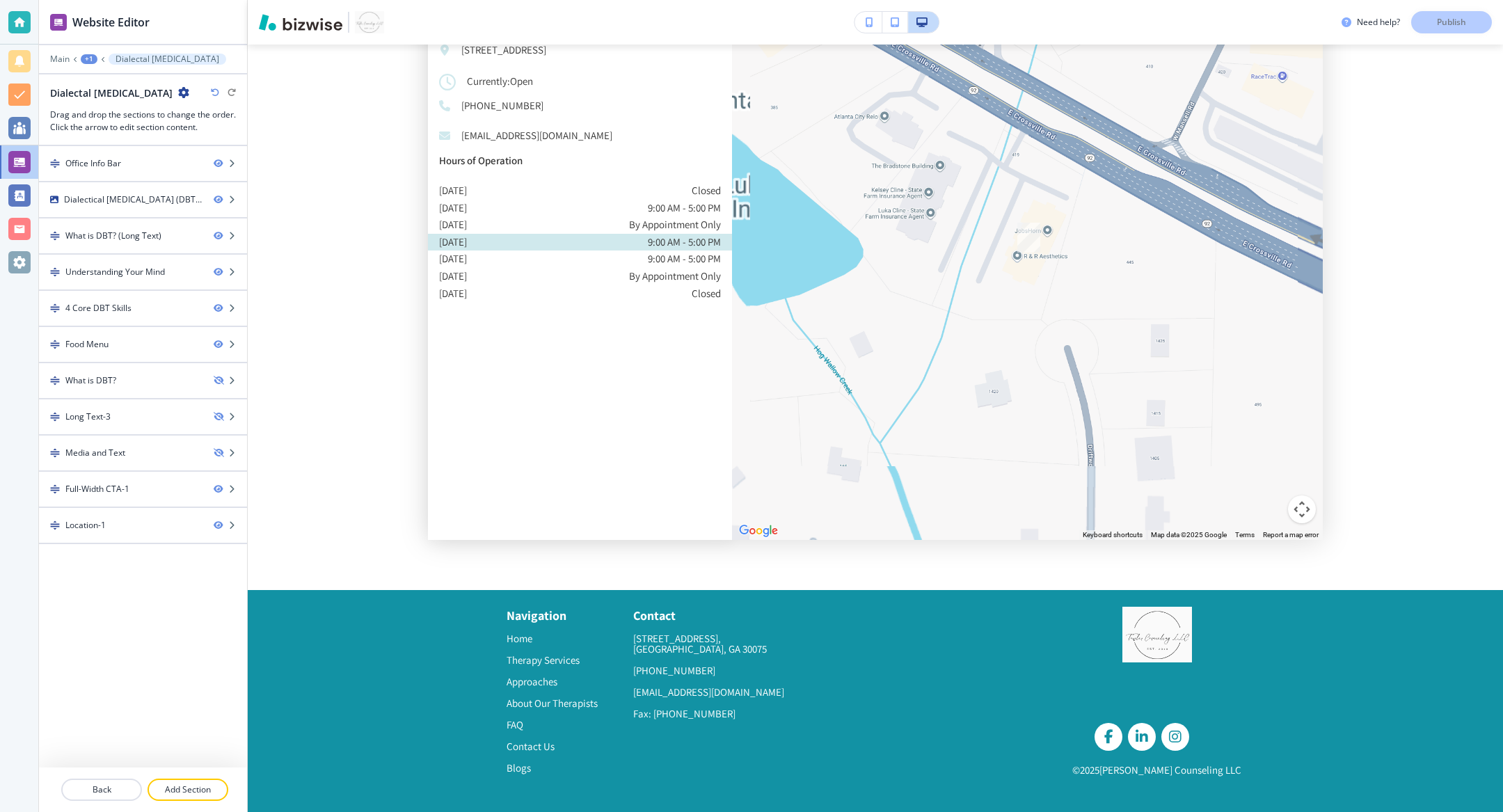
scroll to position [4092, 0]
